Goal: Task Accomplishment & Management: Complete application form

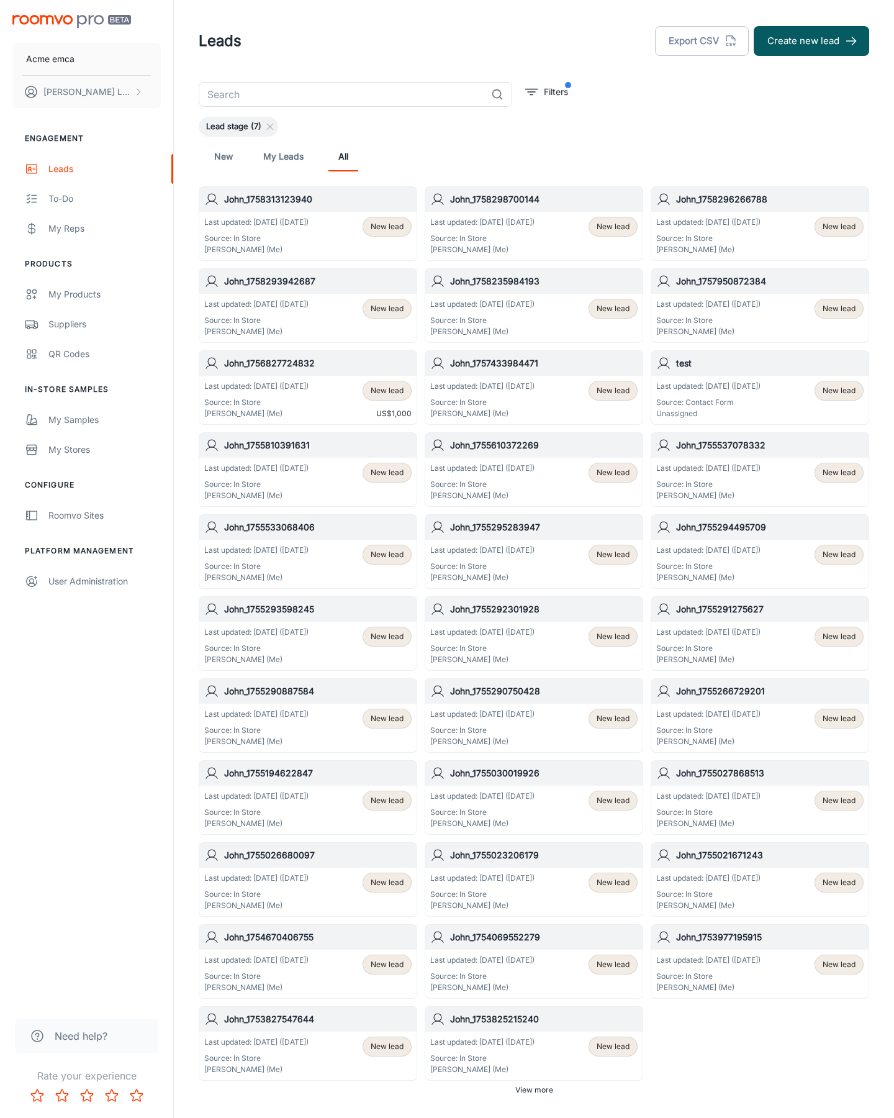
click at [812, 41] on button "Create new lead" at bounding box center [812, 41] width 116 height 30
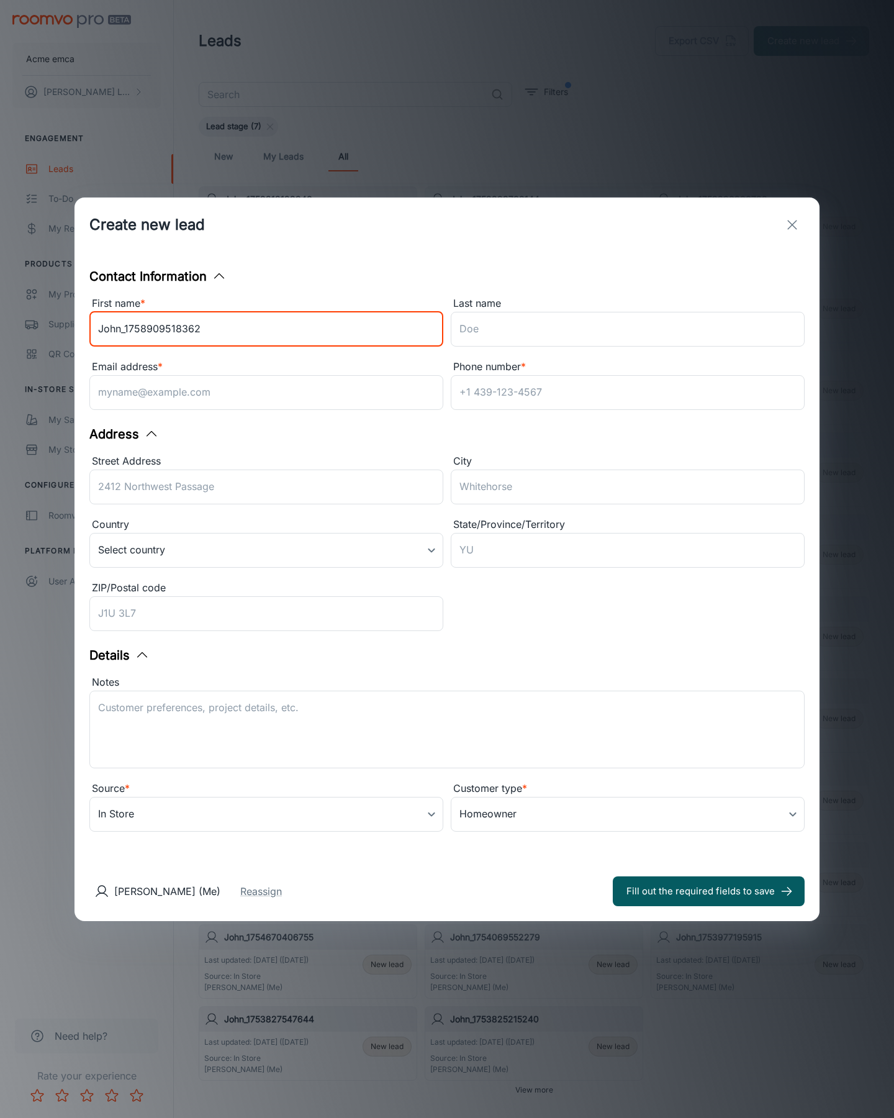
type input "John_1758909518362"
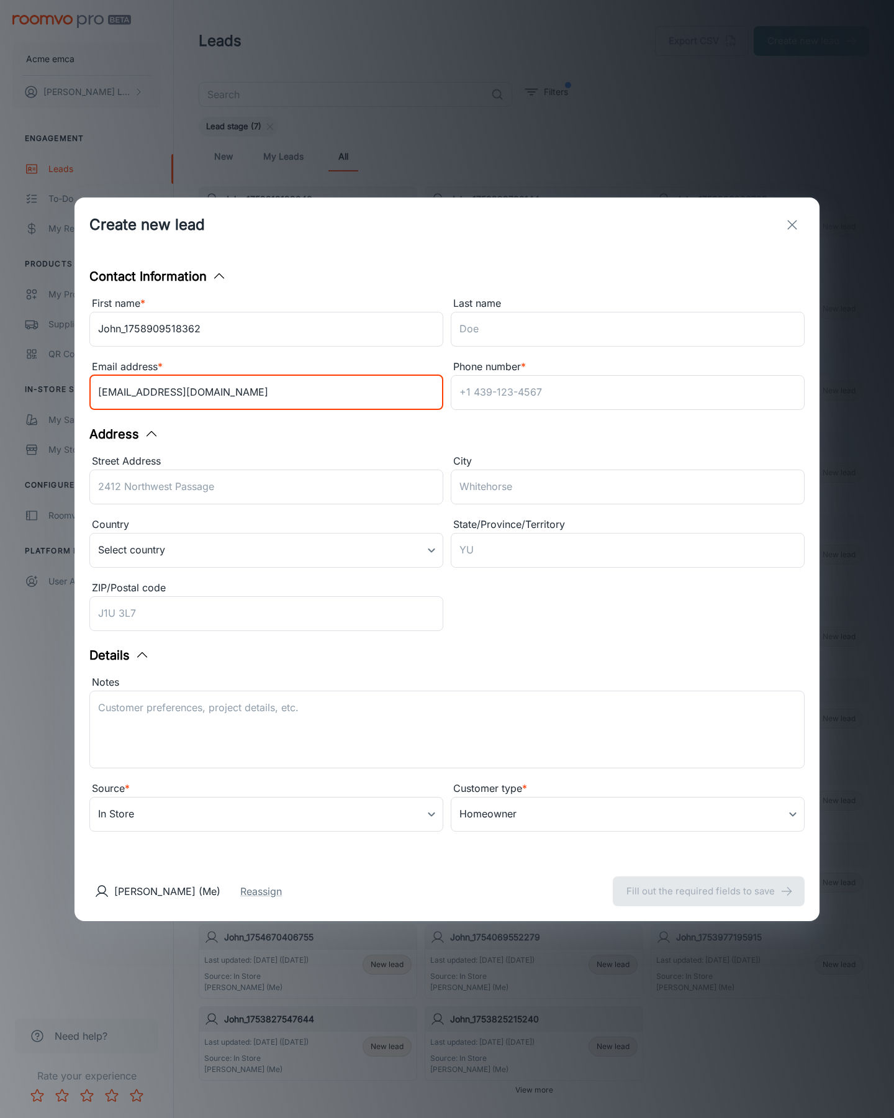
type input "[EMAIL_ADDRESS][DOMAIN_NAME]"
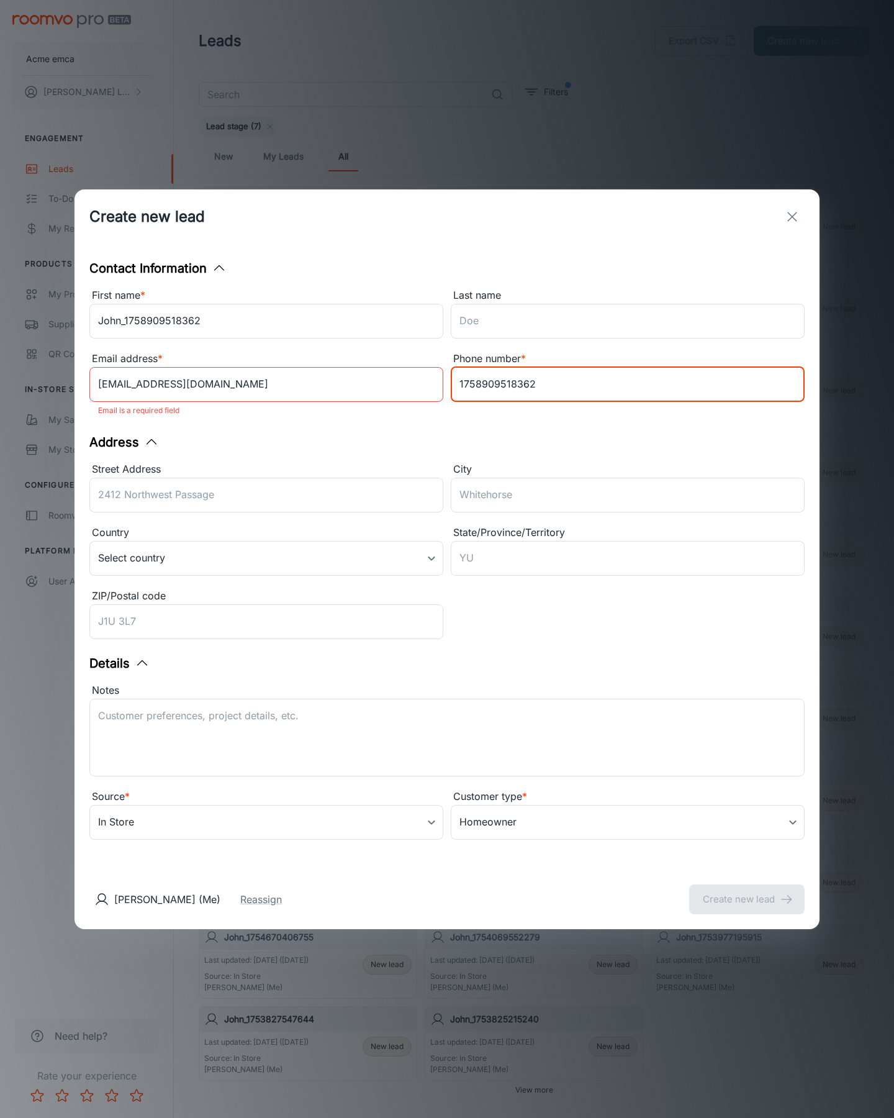
type input "1758909518362"
click at [747, 891] on button "Create new lead" at bounding box center [747, 899] width 116 height 30
